Goal: Task Accomplishment & Management: Use online tool/utility

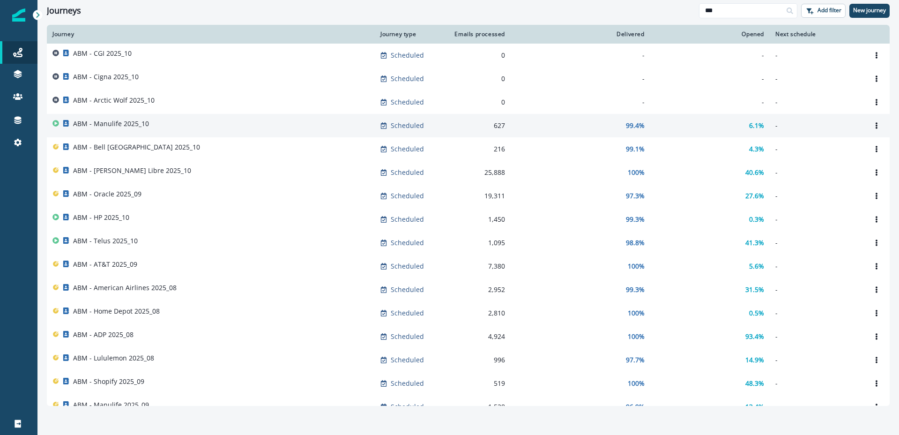
click at [106, 117] on td "ABM - Manulife 2025_10" at bounding box center [211, 125] width 328 height 23
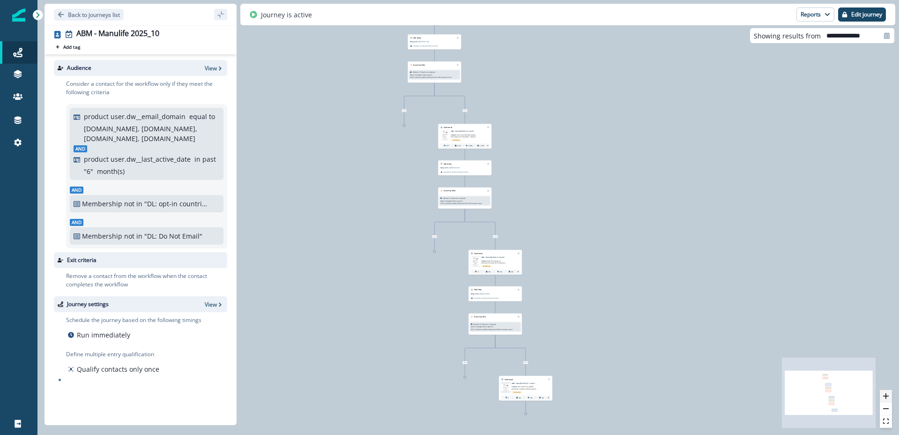
click at [888, 392] on button "zoom in" at bounding box center [885, 396] width 12 height 13
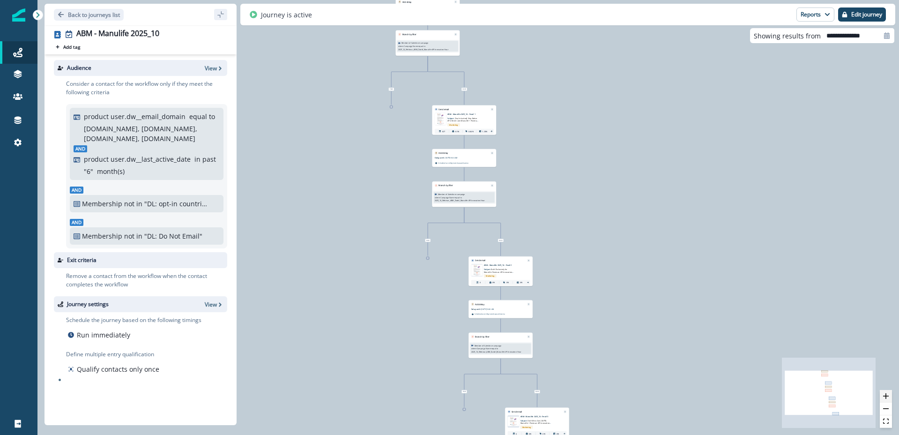
click at [888, 392] on button "zoom in" at bounding box center [885, 396] width 12 height 13
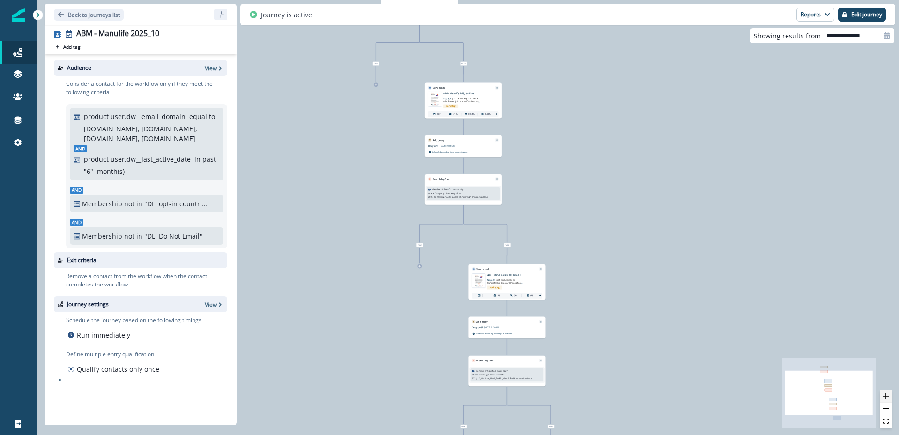
click at [888, 392] on button "zoom in" at bounding box center [885, 396] width 12 height 13
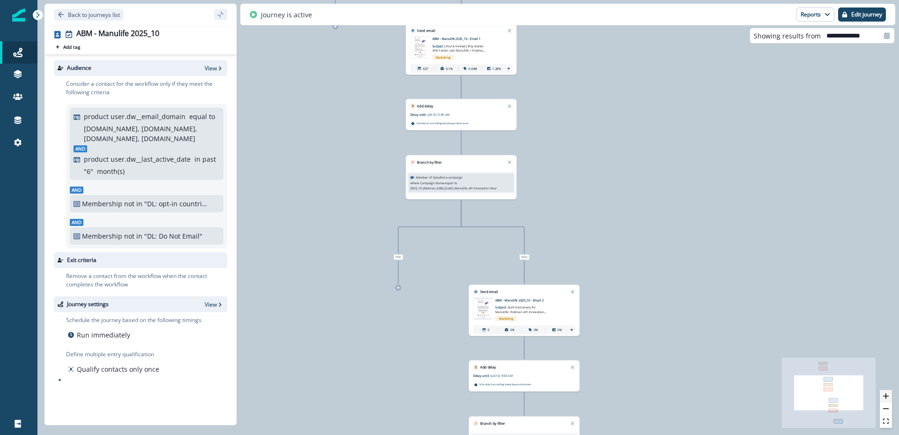
click at [888, 392] on button "zoom in" at bounding box center [885, 396] width 12 height 13
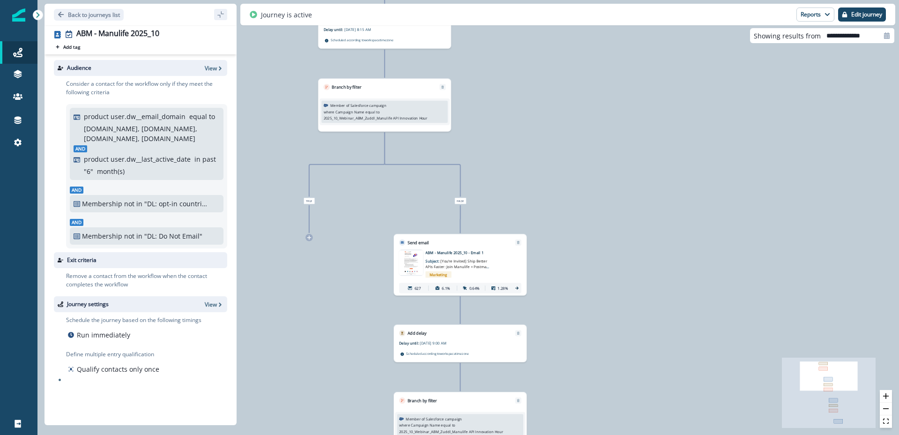
click at [413, 261] on img at bounding box center [411, 262] width 24 height 25
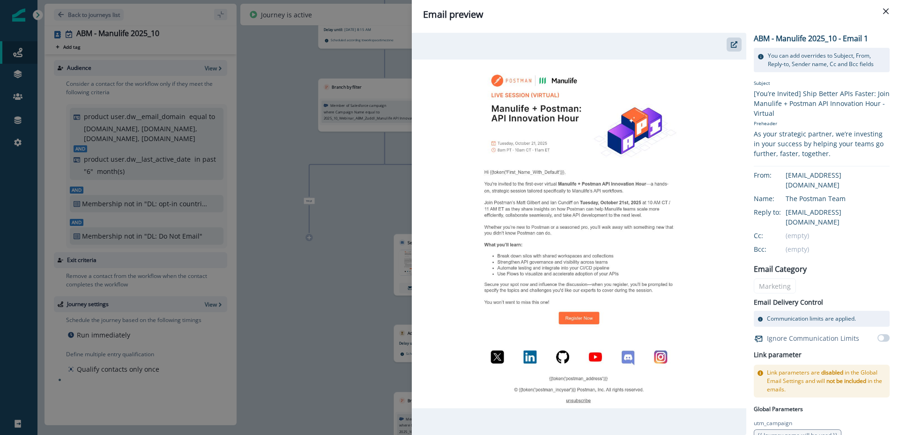
click at [585, 137] on img at bounding box center [579, 233] width 334 height 348
click at [735, 45] on icon "button" at bounding box center [733, 44] width 7 height 7
click at [884, 8] on icon "Close" at bounding box center [886, 11] width 6 height 6
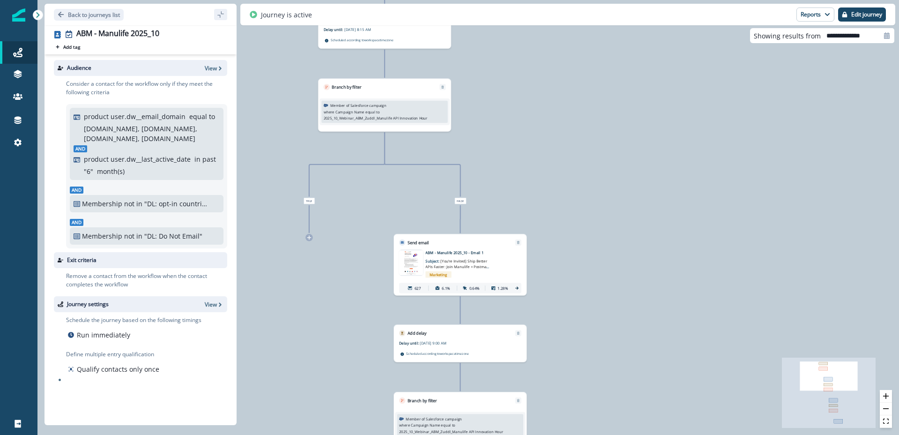
click at [892, 395] on div "627 contacts have entered the journey Add delay Delay until: [DATE] 8:15 AM Del…" at bounding box center [467, 217] width 861 height 435
click at [890, 395] on button "zoom in" at bounding box center [885, 396] width 12 height 13
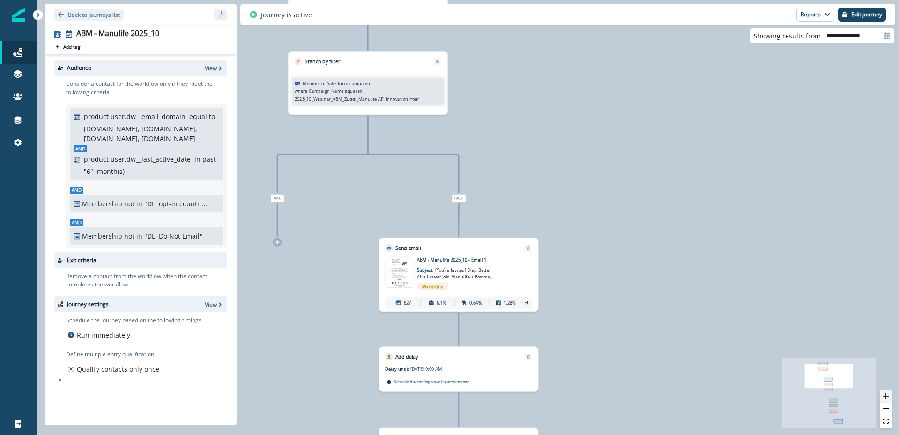
click at [890, 395] on button "zoom in" at bounding box center [885, 396] width 12 height 13
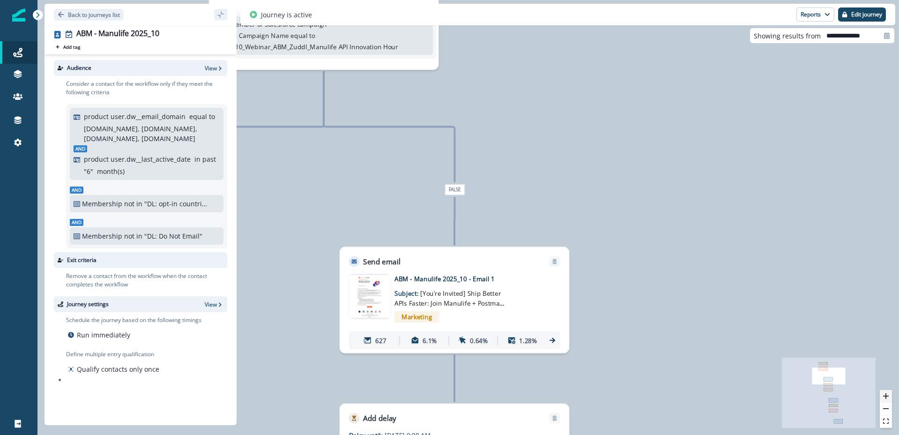
click at [890, 395] on button "zoom in" at bounding box center [885, 396] width 12 height 13
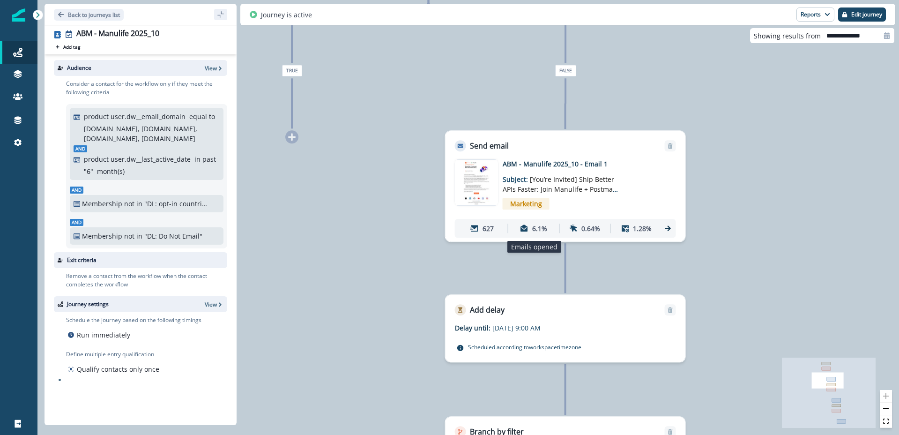
click at [524, 230] on icon at bounding box center [523, 227] width 7 height 7
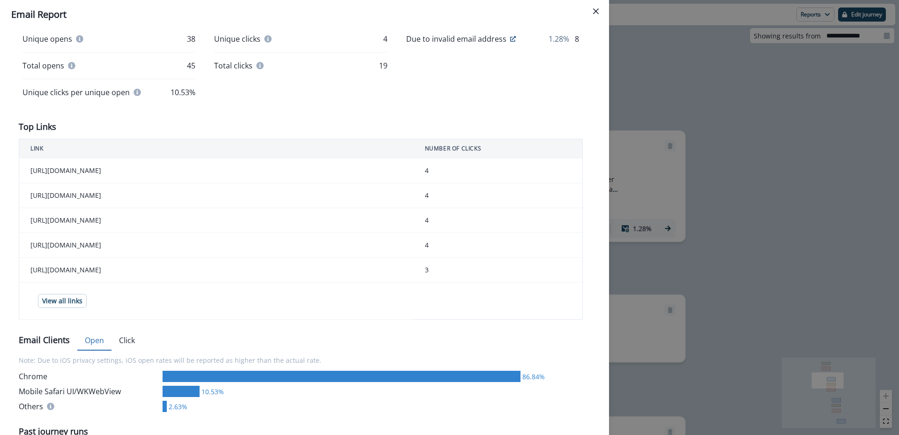
scroll to position [250, 0]
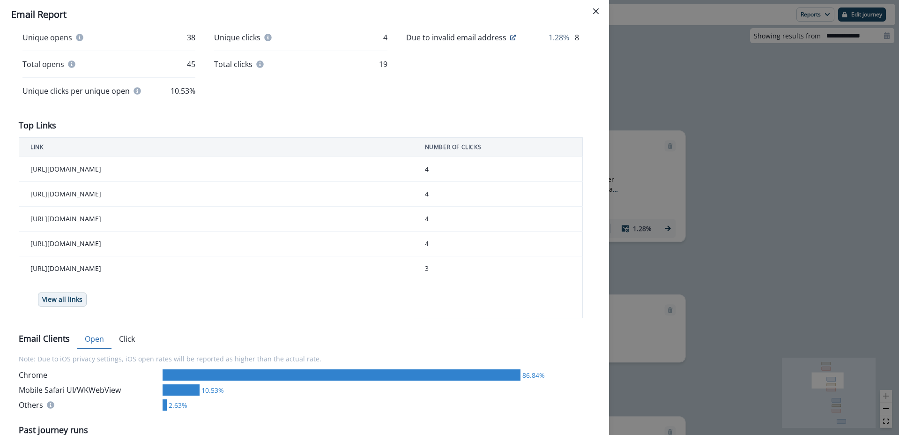
click at [62, 297] on p "View all links" at bounding box center [62, 299] width 40 height 8
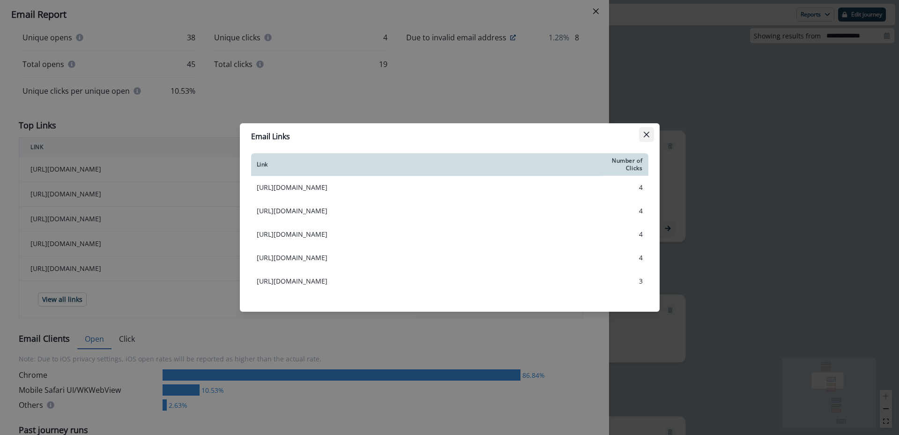
click at [648, 138] on button "Close" at bounding box center [646, 134] width 15 height 15
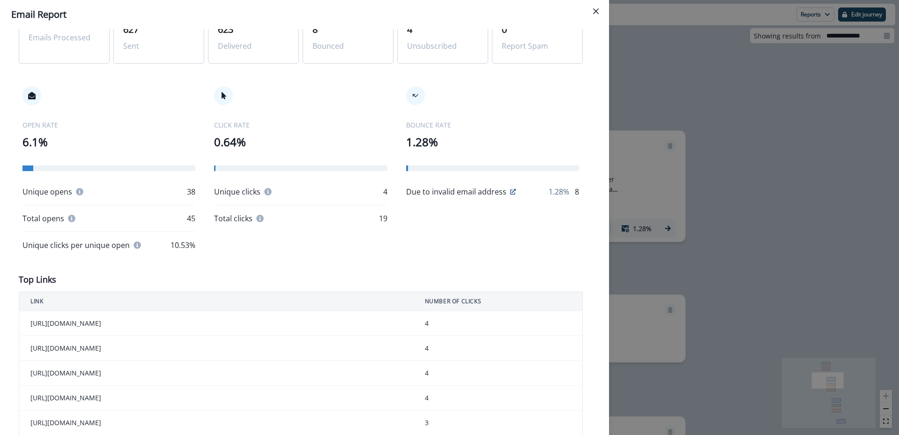
scroll to position [0, 0]
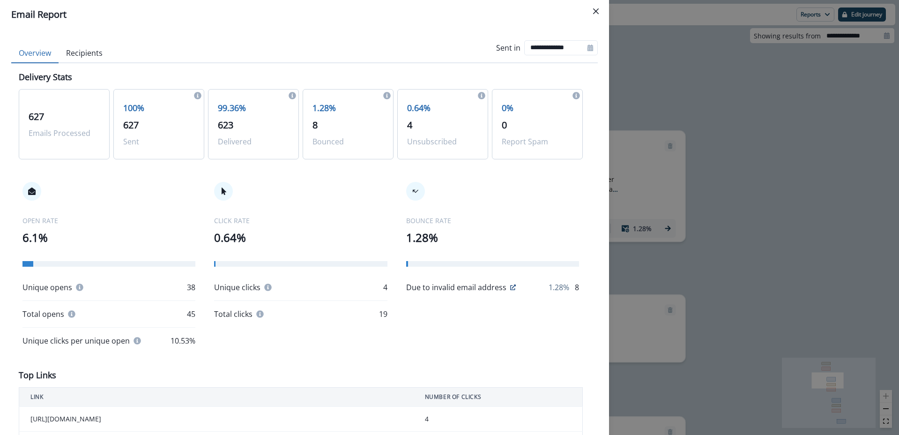
click at [87, 52] on button "Recipients" at bounding box center [85, 54] width 52 height 20
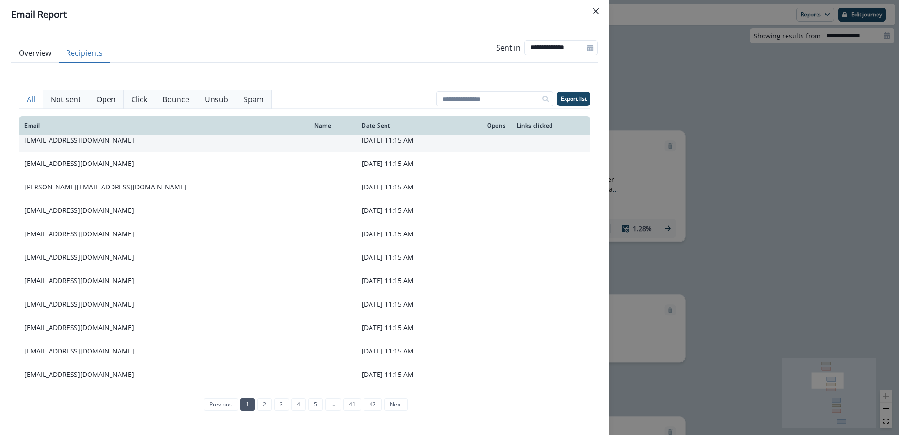
scroll to position [100, 0]
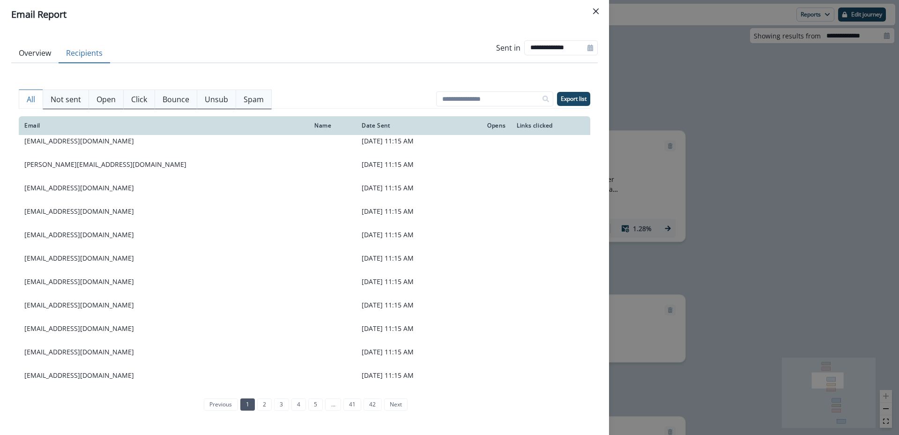
click at [44, 54] on button "Overview" at bounding box center [34, 54] width 47 height 20
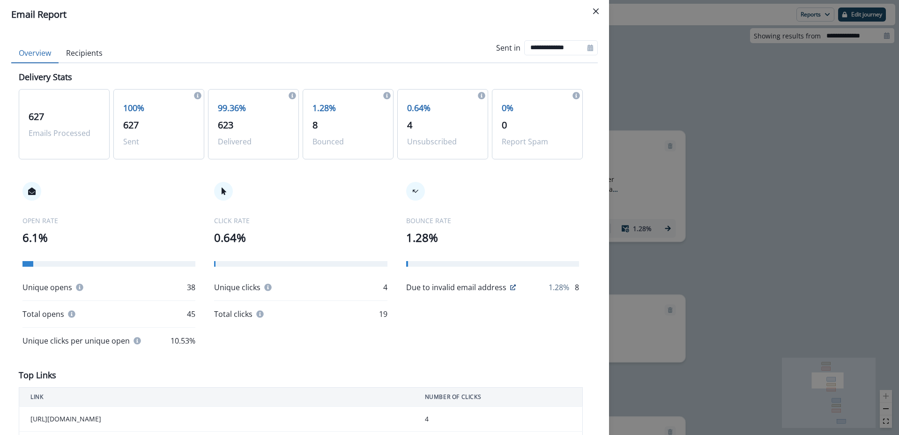
click at [595, 12] on icon "Close" at bounding box center [596, 11] width 6 height 6
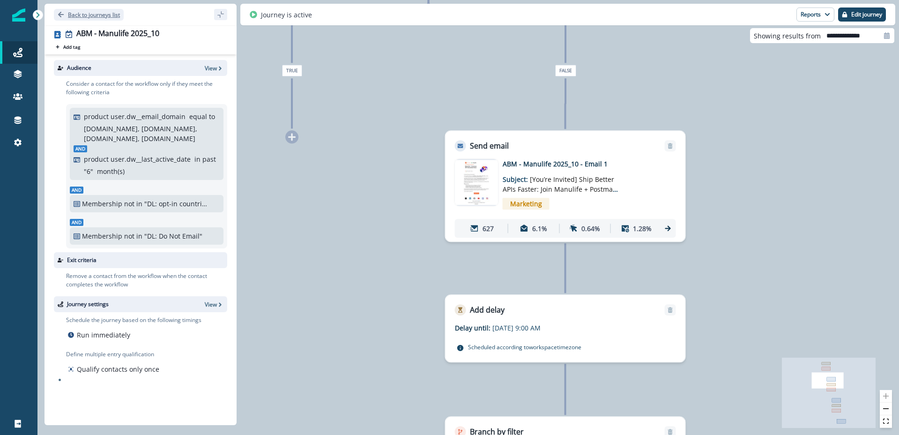
click at [58, 13] on icon "Go back" at bounding box center [61, 14] width 7 height 7
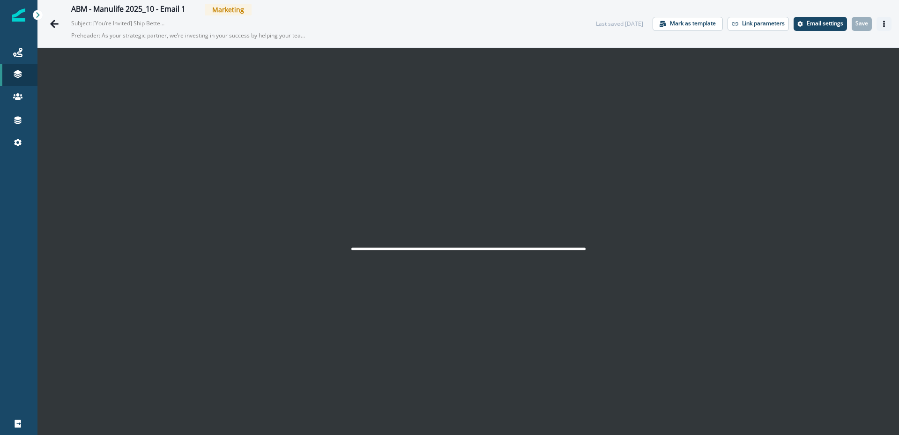
click at [881, 24] on icon "Actions" at bounding box center [883, 24] width 7 height 7
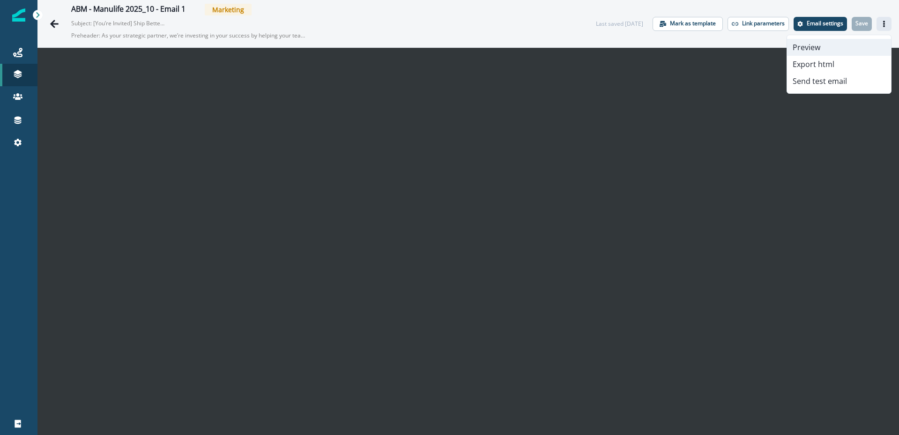
click at [820, 47] on button "Preview" at bounding box center [839, 47] width 104 height 17
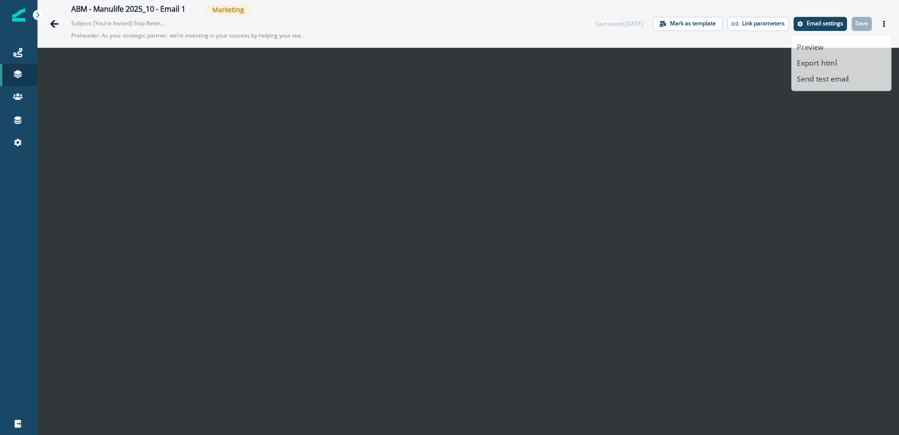
scroll to position [15, 0]
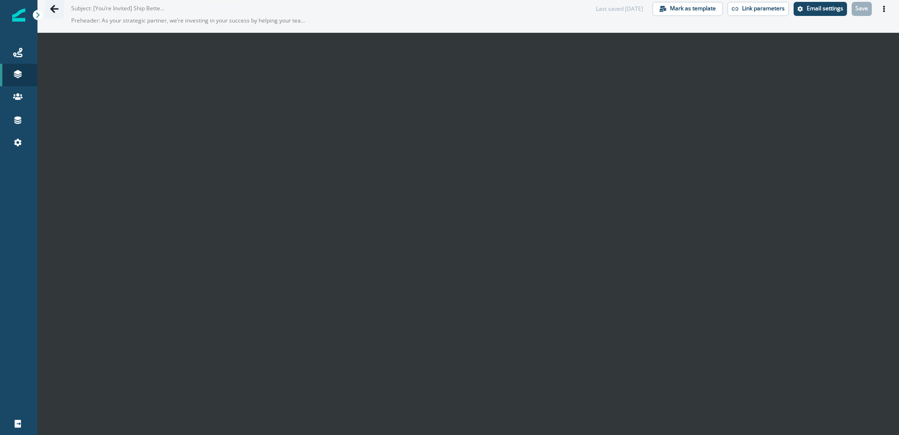
click at [52, 10] on icon "Go back" at bounding box center [54, 9] width 8 height 8
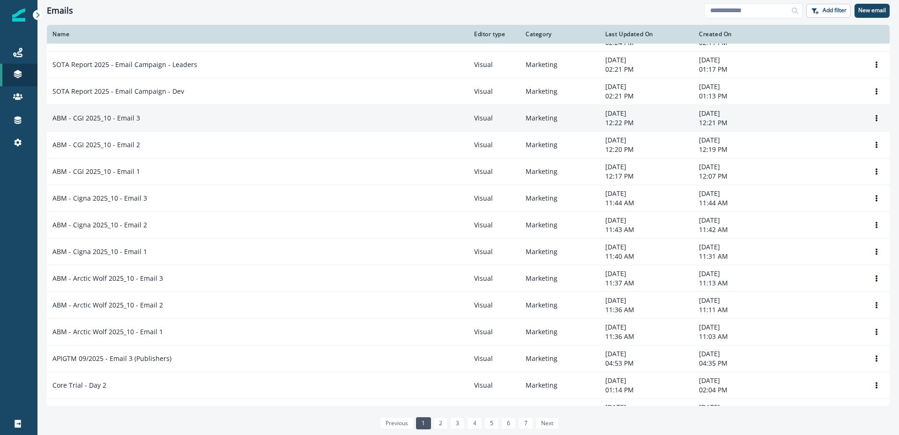
scroll to position [23, 0]
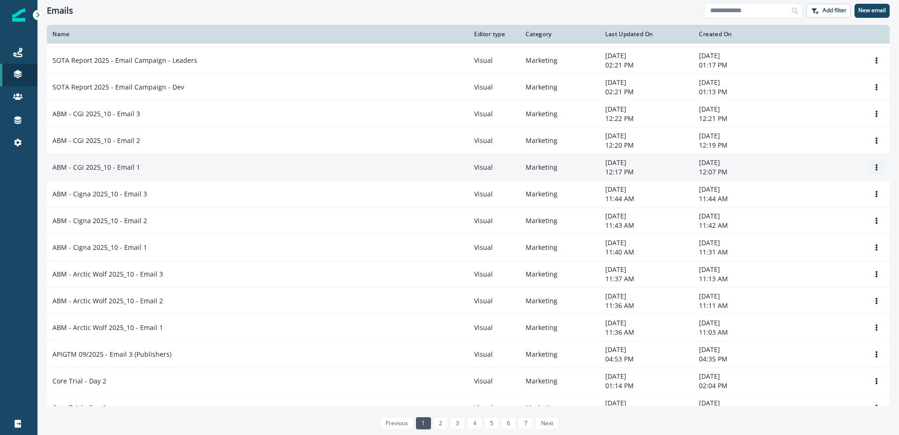
click at [877, 166] on icon "Options" at bounding box center [876, 167] width 7 height 7
click at [793, 189] on button "Clone" at bounding box center [831, 189] width 104 height 15
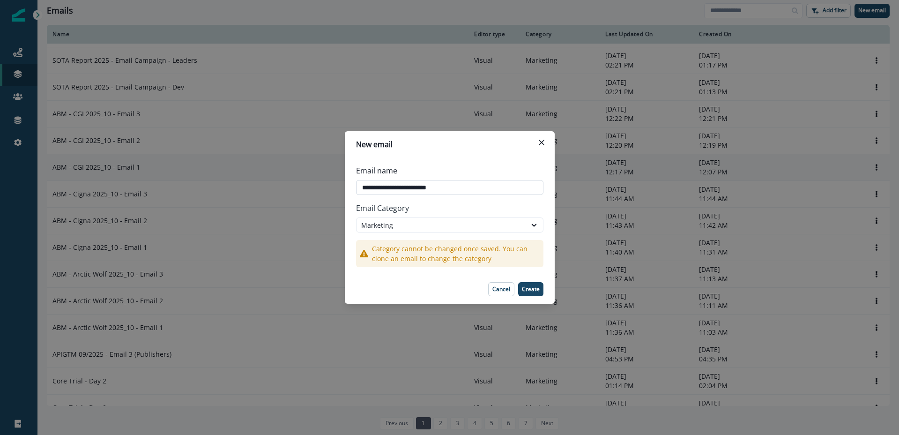
click at [392, 188] on input "**********" at bounding box center [449, 187] width 187 height 15
type input "**********"
click at [526, 290] on p "Create" at bounding box center [531, 289] width 18 height 7
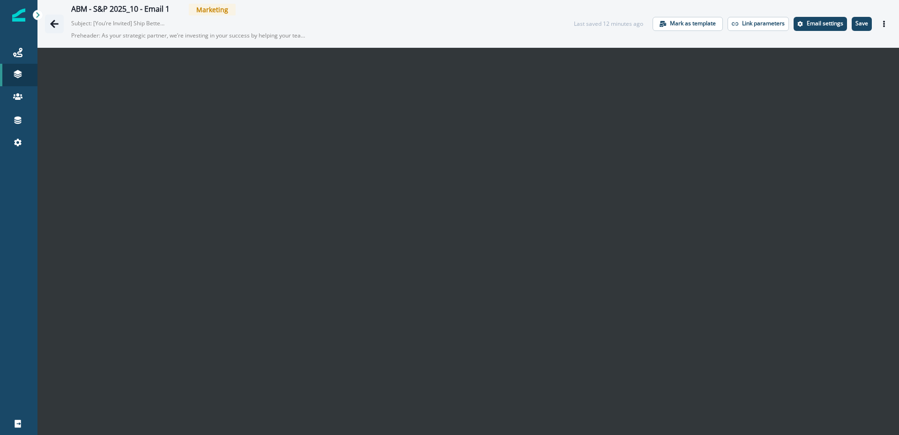
click at [54, 24] on icon "Go back" at bounding box center [54, 23] width 9 height 9
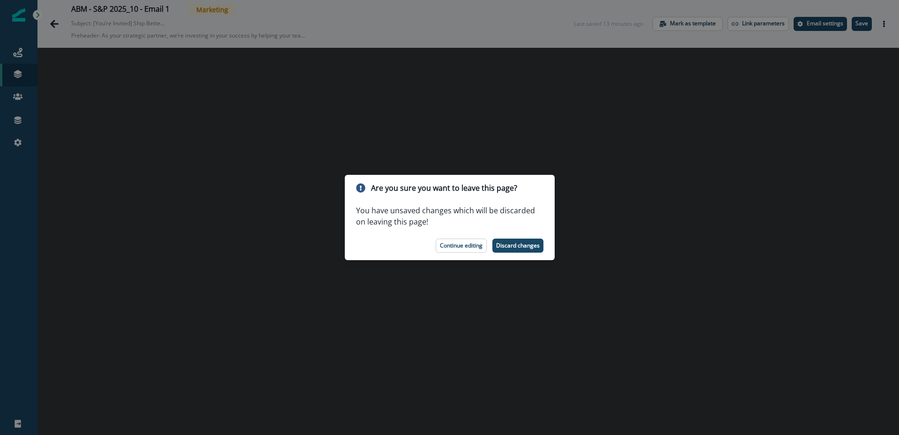
click at [862, 26] on div "Are you sure you want to leave this page? You have unsaved changes which will b…" at bounding box center [449, 217] width 899 height 435
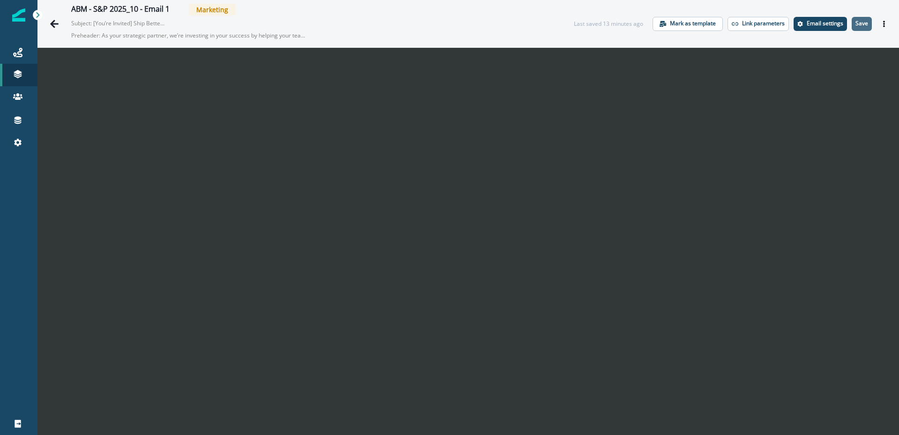
click at [858, 23] on p "Save" at bounding box center [861, 23] width 13 height 7
